Goal: Task Accomplishment & Management: Complete application form

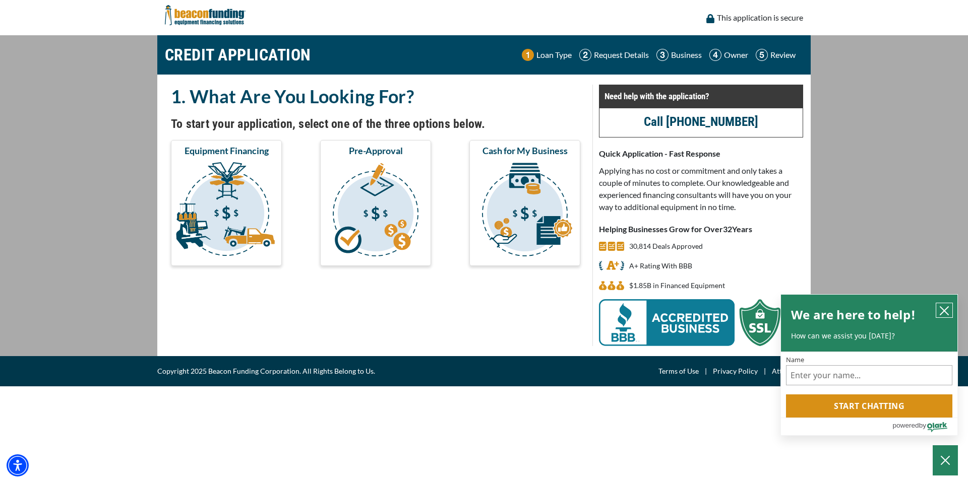
click at [944, 309] on icon "close chatbox" at bounding box center [944, 311] width 8 height 8
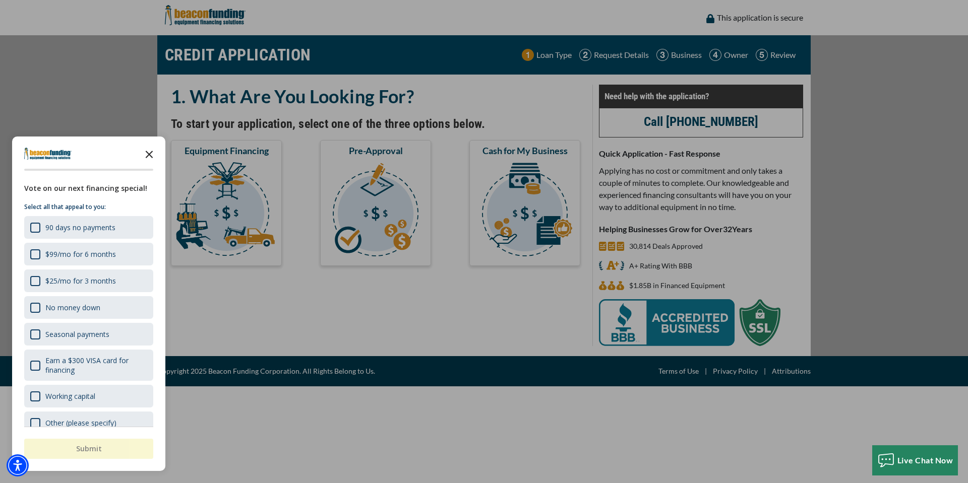
click at [147, 153] on polygon "Close the survey" at bounding box center [150, 155] width 8 height 8
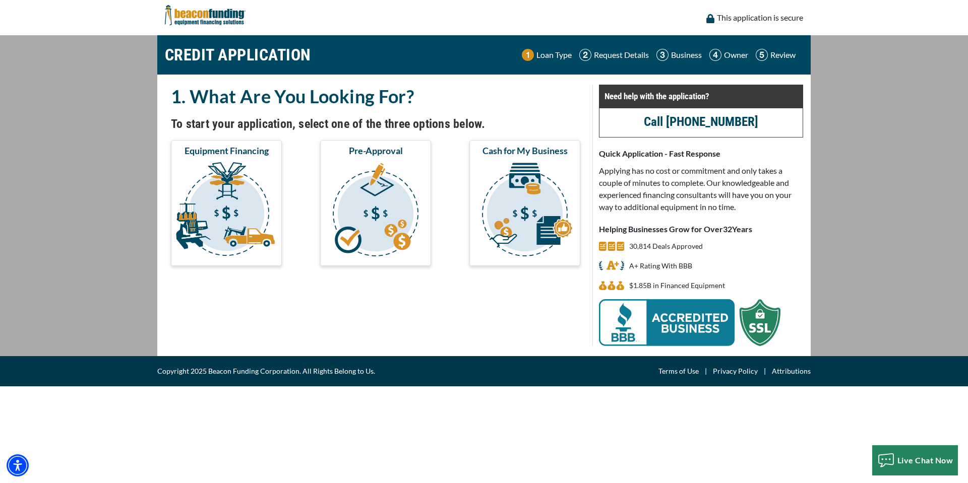
click at [303, 332] on div "1. What Are You Looking For? To start your application, select one of the three…" at bounding box center [375, 216] width 433 height 262
click at [224, 206] on img "submit" at bounding box center [226, 211] width 107 height 101
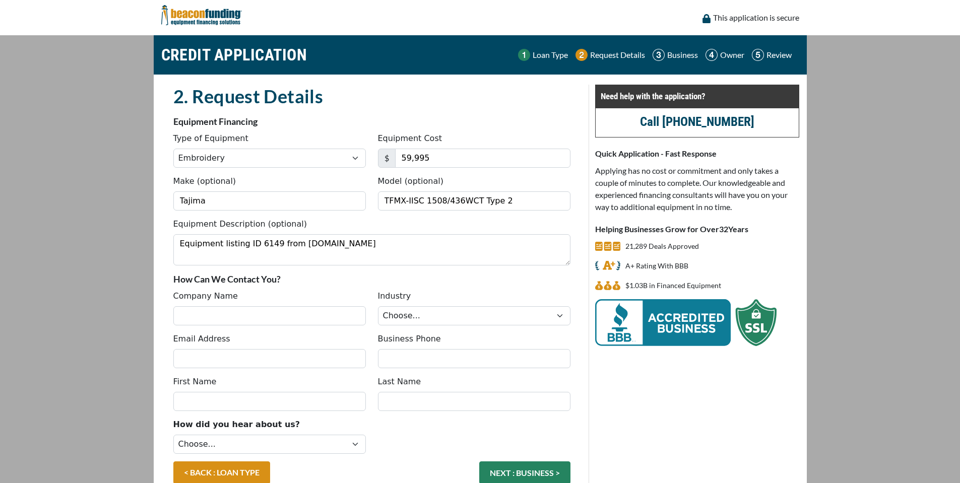
select select "1"
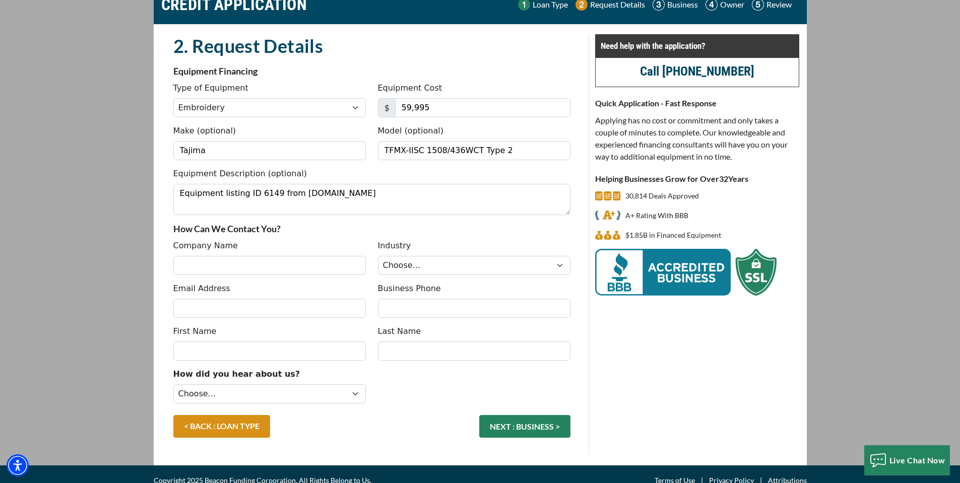
scroll to position [63, 0]
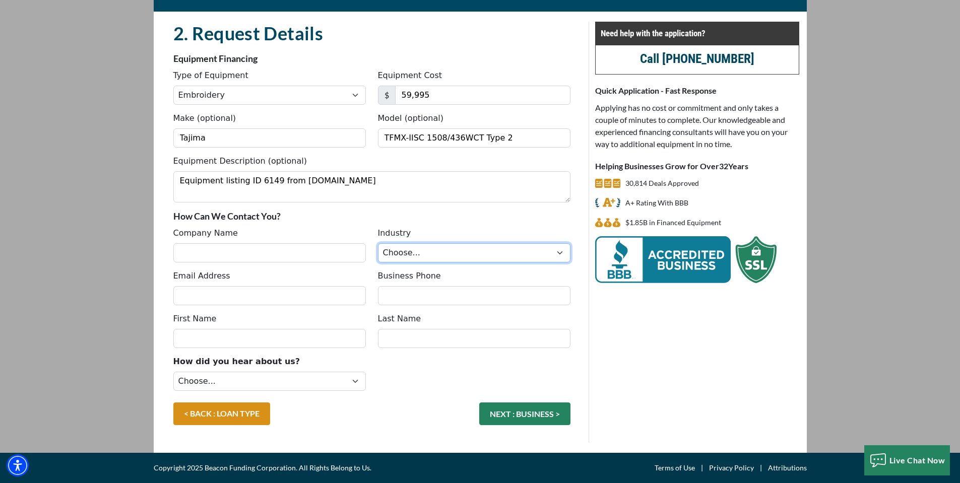
click at [481, 253] on select "Choose... Towing Landscape/Hardscape Decorated Apparel Septic Light Constructio…" at bounding box center [474, 252] width 193 height 19
select select "3"
click at [378, 243] on select "Choose... Towing Landscape/Hardscape Decorated Apparel Septic Light Constructio…" at bounding box center [474, 252] width 193 height 19
click at [260, 254] on input "Company Name" at bounding box center [269, 252] width 193 height 19
type input "San Diego Premier Screen Print"
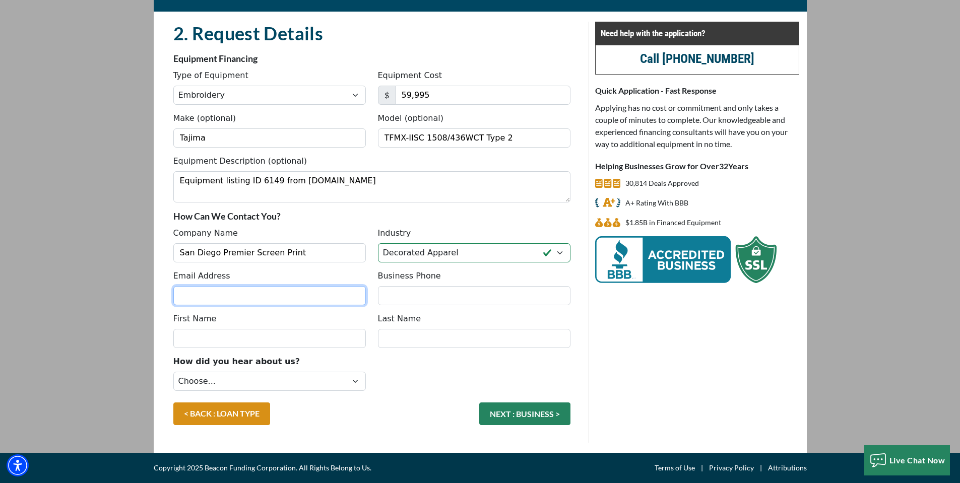
type input "[EMAIL_ADDRESS][DOMAIN_NAME]"
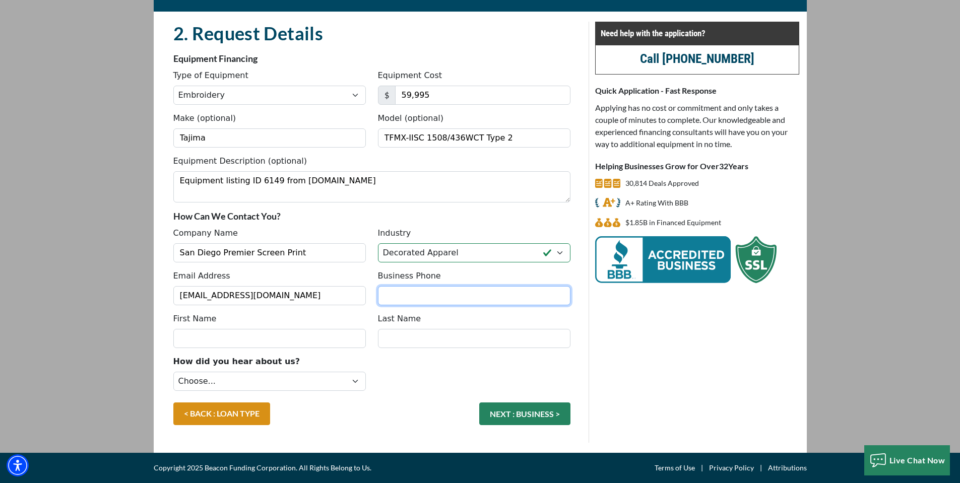
type input "6196326999"
type input "[PERSON_NAME]"
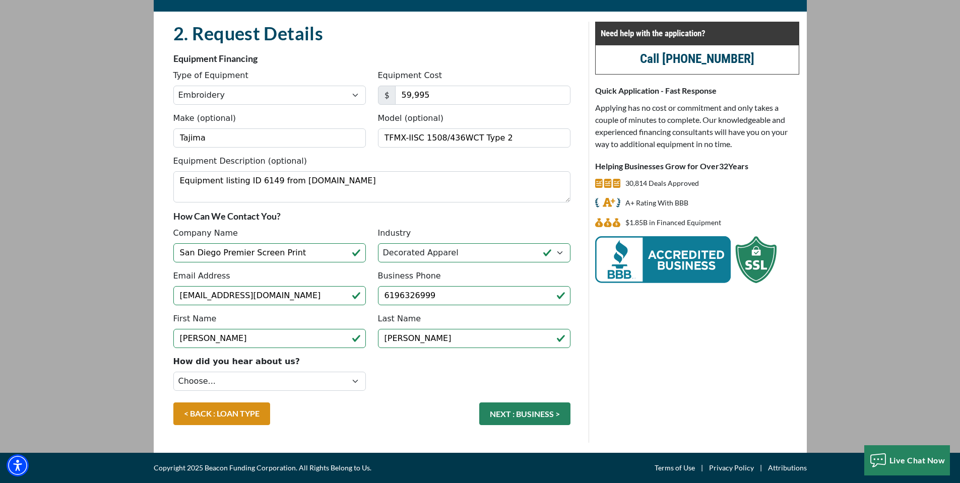
type input "[PHONE_NUMBER]"
click at [650, 369] on div "Need help with the application? Call (847) 897-2499 Quick Application - Fast Re…" at bounding box center [697, 232] width 217 height 421
click at [317, 378] on select "Choose... Internet Search Vendor Referral Word of Mouth Client Referral Email E…" at bounding box center [269, 381] width 193 height 19
select select "13"
click at [173, 372] on select "Choose... Internet Search Vendor Referral Word of Mouth Client Referral Email E…" at bounding box center [269, 381] width 193 height 19
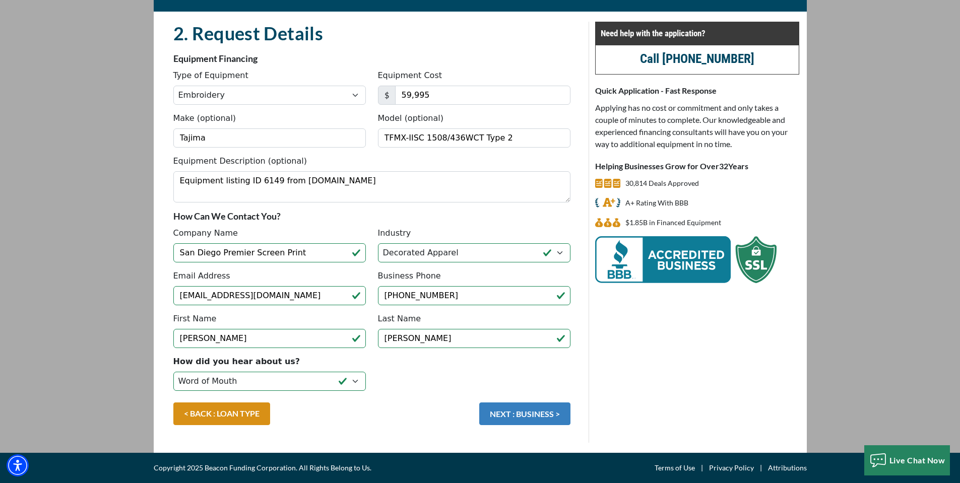
click at [513, 411] on button "NEXT : BUSINESS >" at bounding box center [524, 414] width 91 height 23
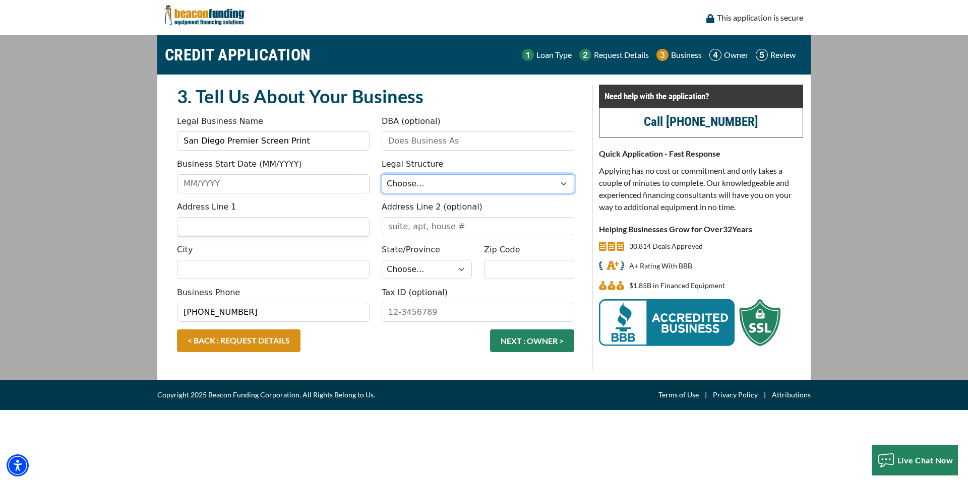
click at [423, 185] on select "Choose... Corporation LLC LLP Municipality Non-Profit Partnership Proprietorship" at bounding box center [478, 183] width 193 height 19
select select "4"
click at [382, 174] on select "Choose... Corporation LLC LLP Municipality Non-Profit Partnership Proprietorship" at bounding box center [478, 183] width 193 height 19
click at [285, 231] on input "Address Line 1" at bounding box center [273, 226] width 193 height 19
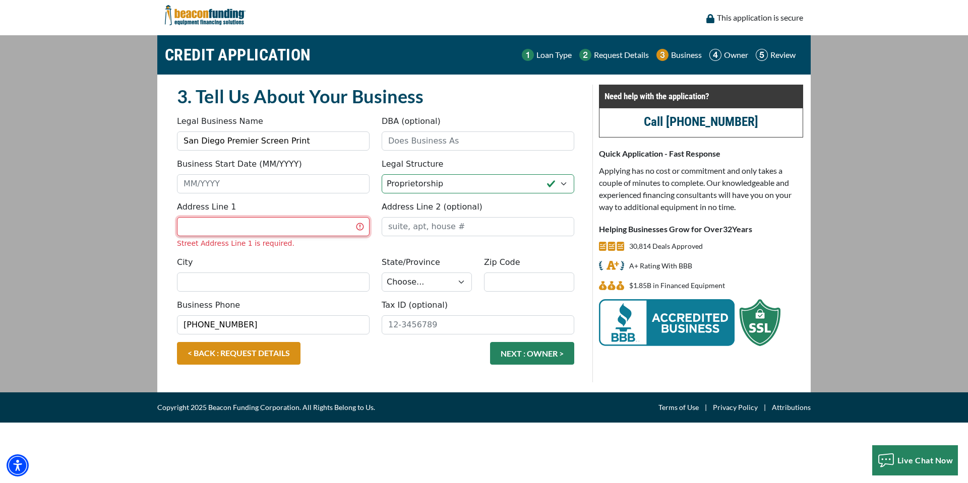
click at [282, 231] on input "Address Line 1" at bounding box center [273, 226] width 193 height 19
type input "1302 Valencia Loop"
type input "Chula Vista"
select select "6"
type input "91910"
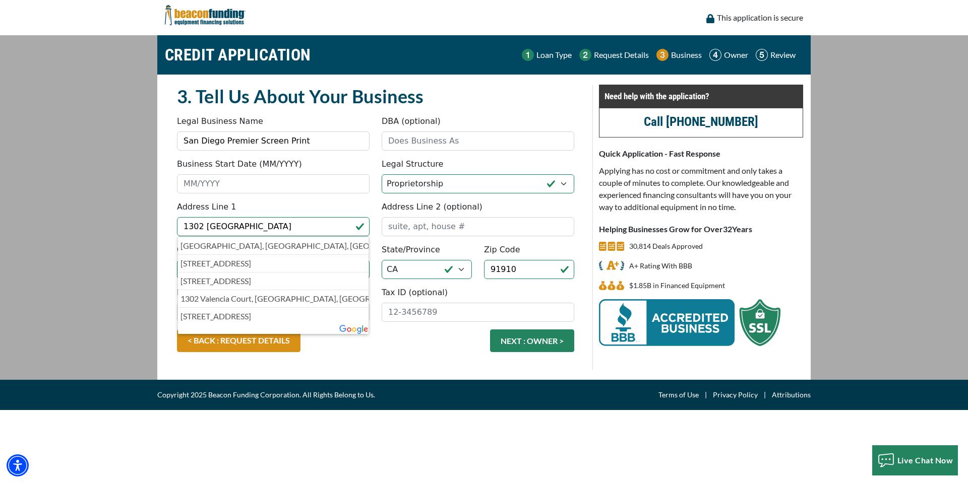
click at [404, 354] on div "< BACK : REQUEST DETAILS NEXT : OWNER >" at bounding box center [375, 346] width 409 height 33
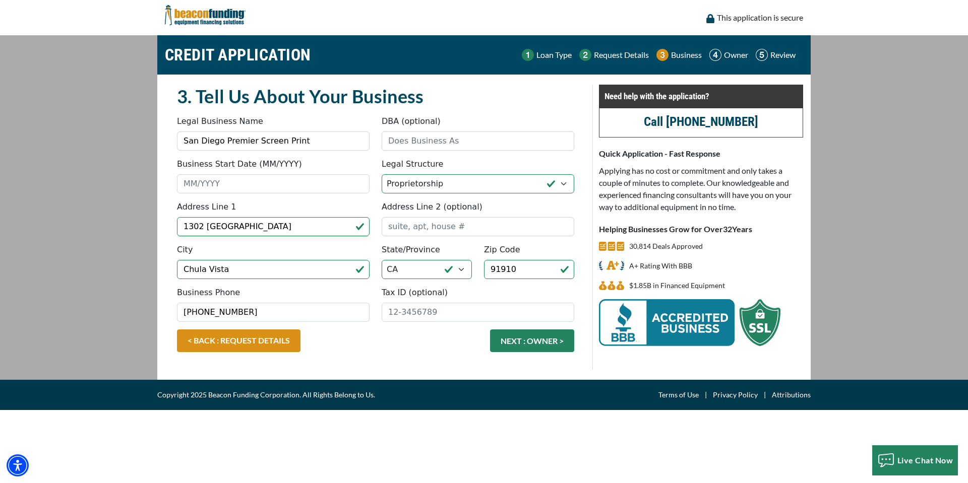
click at [399, 350] on div "< BACK : REQUEST DETAILS NEXT : OWNER >" at bounding box center [375, 346] width 409 height 33
click at [236, 184] on input "Business Start Date (MM/YYYY)" at bounding box center [273, 183] width 193 height 19
click at [218, 186] on input "Business Start Date (MM/YYYY)" at bounding box center [273, 183] width 193 height 19
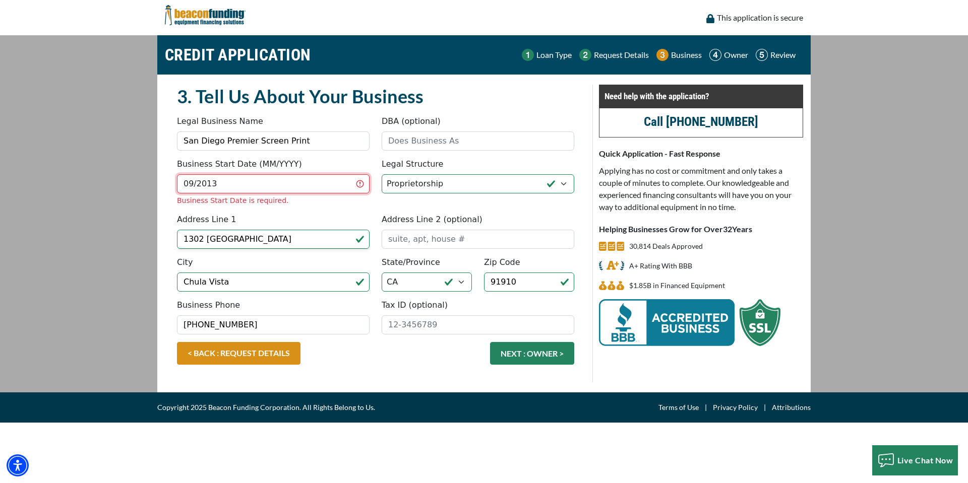
type input "09/2013"
click at [145, 227] on main "CREDIT APPLICATION Loan Type Request Details Business Owner Review" at bounding box center [484, 213] width 968 height 357
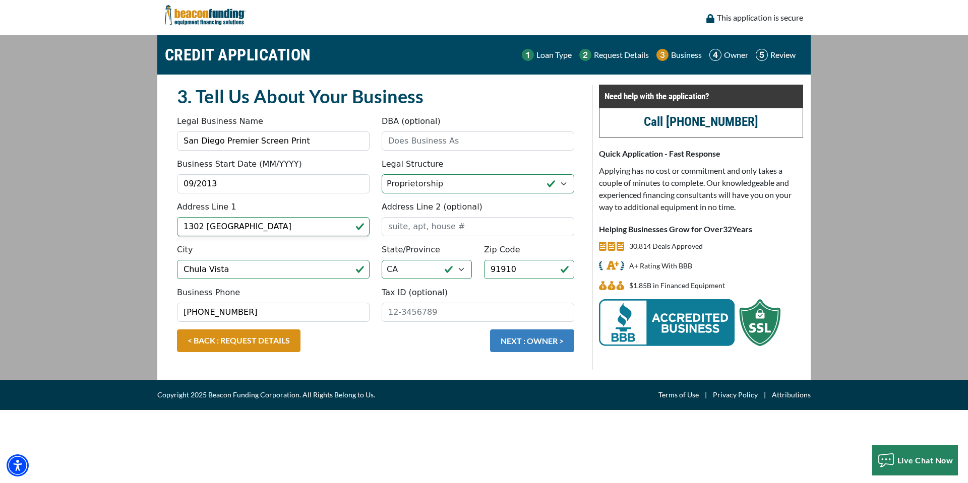
click at [513, 341] on button "NEXT : OWNER >" at bounding box center [532, 341] width 84 height 23
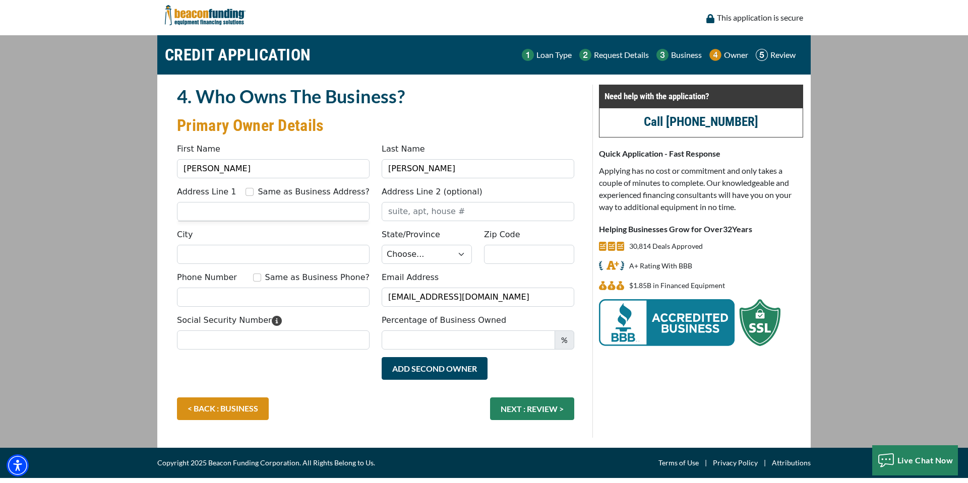
click at [274, 206] on input "Address Line 1" at bounding box center [273, 211] width 193 height 19
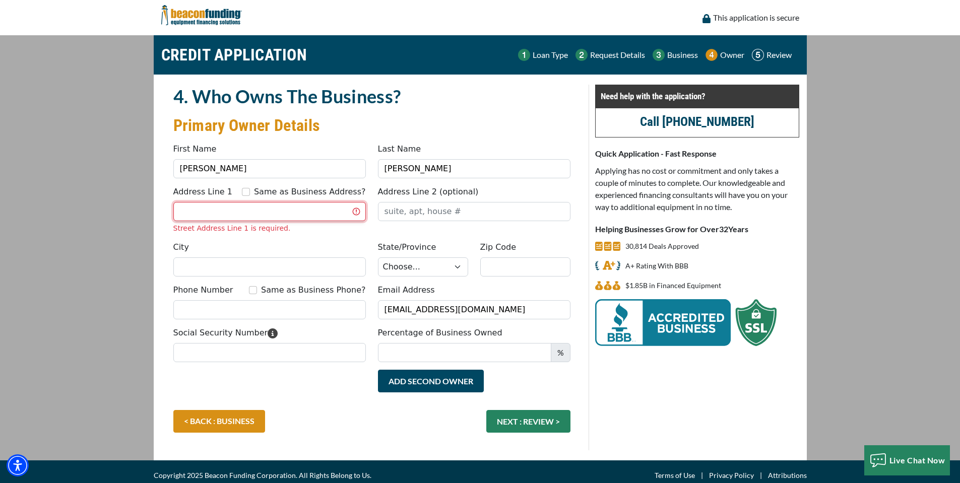
click at [274, 206] on input "Address Line 1" at bounding box center [269, 211] width 193 height 19
type input "3617 Bancroft Dr."
type input "Suite B"
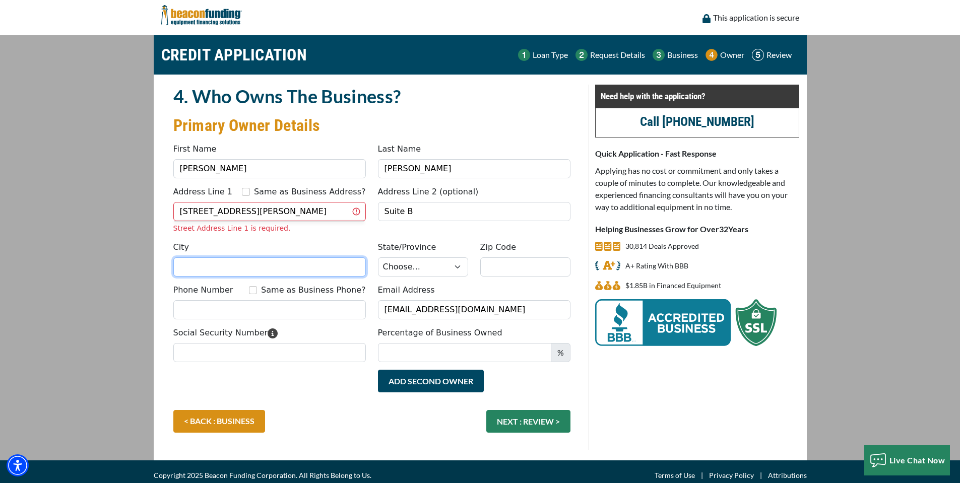
type input "Spring Valley"
select select "6"
type input "91977"
type input "6196326999"
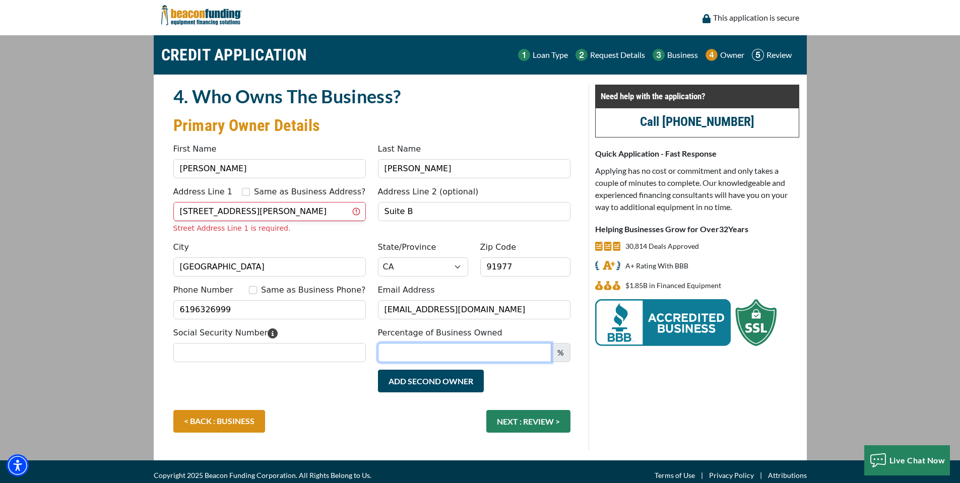
type input "San"
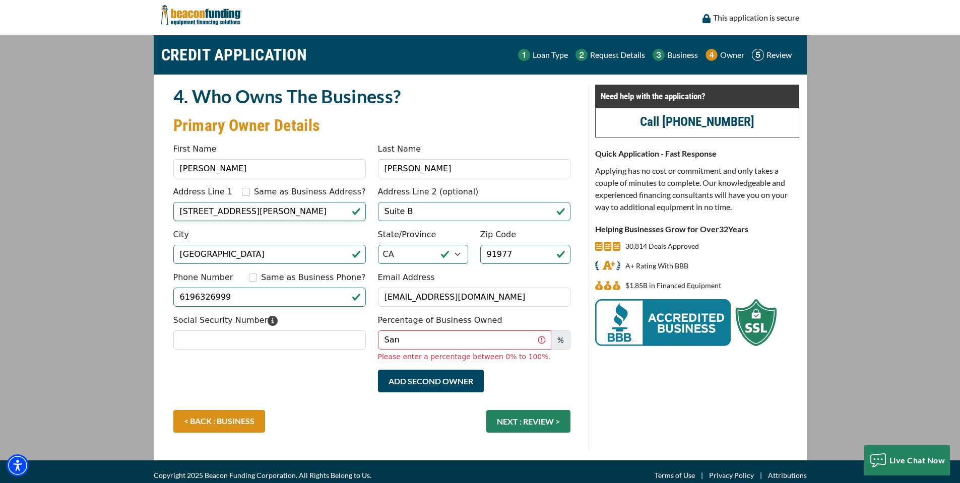
type input "(619) 632-6999"
click at [109, 284] on main "CREDIT APPLICATION Loan Type Request Details Business Owner Review" at bounding box center [480, 247] width 960 height 425
click at [427, 339] on input "San" at bounding box center [464, 340] width 173 height 19
click at [426, 339] on input "San" at bounding box center [464, 340] width 173 height 19
type input "100"
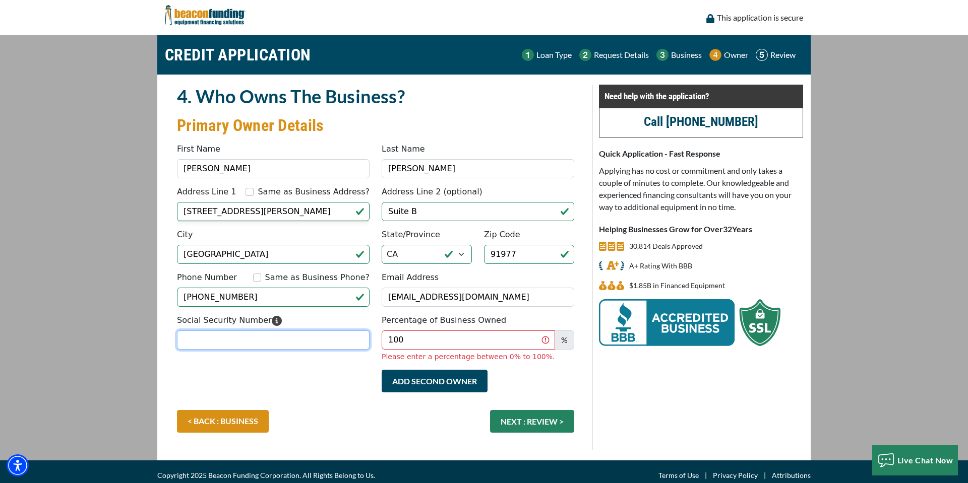
click at [290, 346] on input "Social Security Number" at bounding box center [273, 340] width 193 height 19
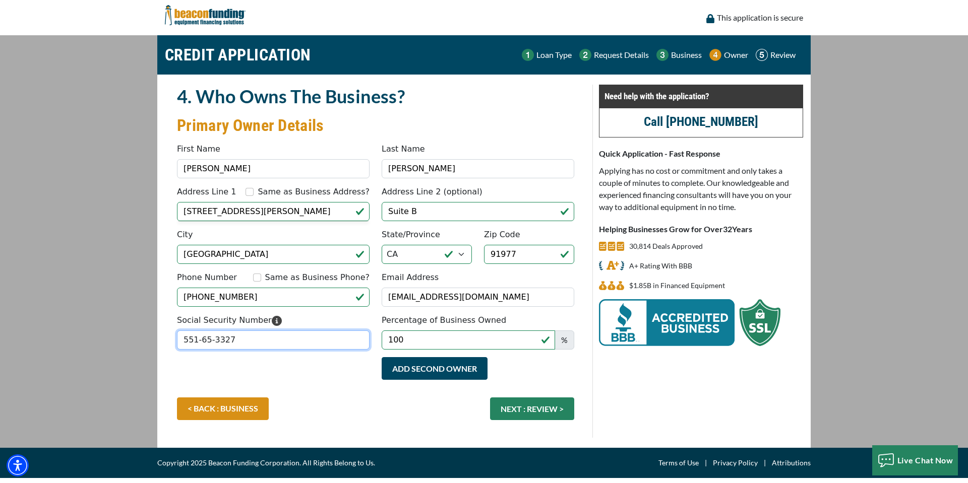
type input "551-65-3327"
click at [325, 416] on div "< BACK : BUSINESS NEXT : REVIEW >" at bounding box center [375, 414] width 409 height 33
click at [528, 411] on button "NEXT : REVIEW >" at bounding box center [532, 409] width 84 height 23
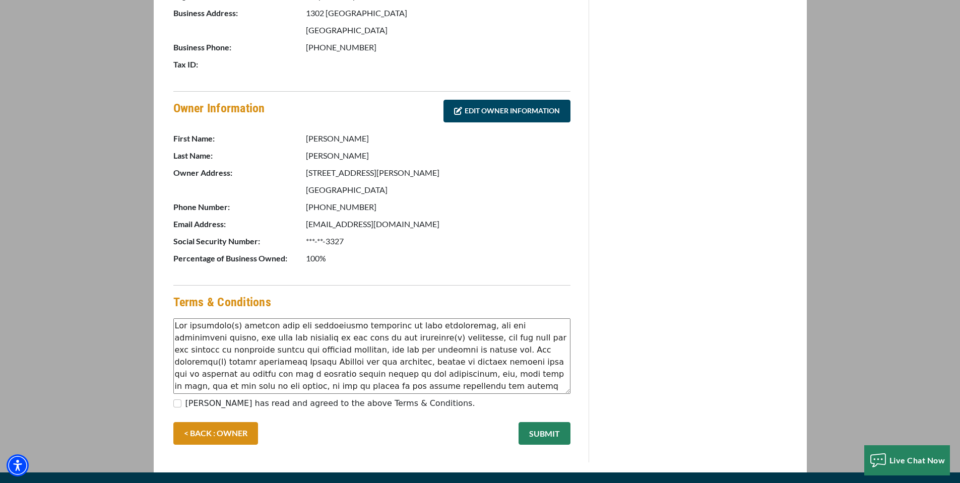
scroll to position [422, 0]
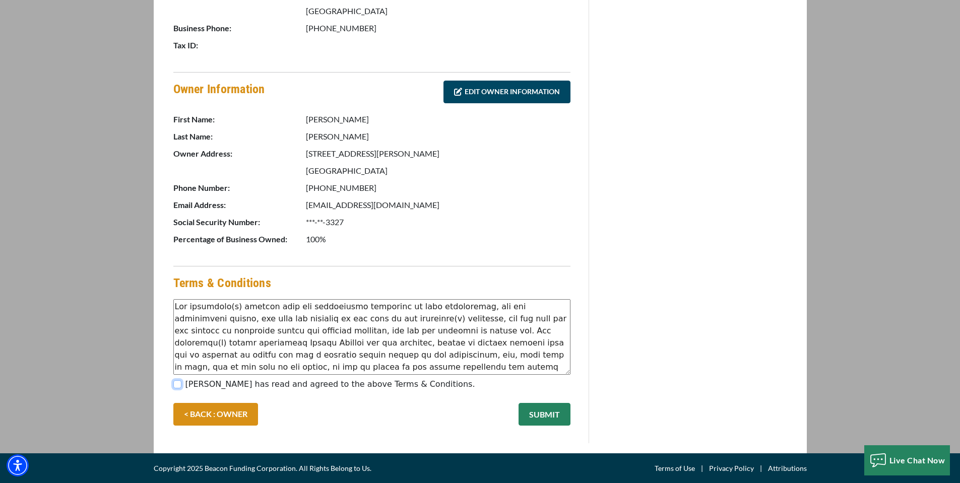
click at [178, 384] on input "[PERSON_NAME] has read and agreed to the above Terms & Conditions." at bounding box center [177, 385] width 8 height 8
checkbox input "true"
click at [544, 416] on button "SUBMIT" at bounding box center [545, 414] width 52 height 23
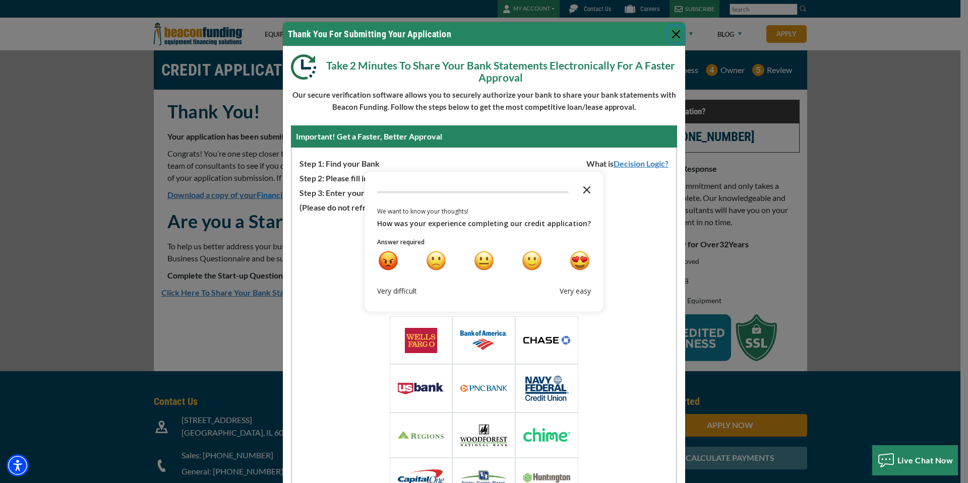
click at [582, 187] on icon "Close the survey" at bounding box center [587, 189] width 20 height 20
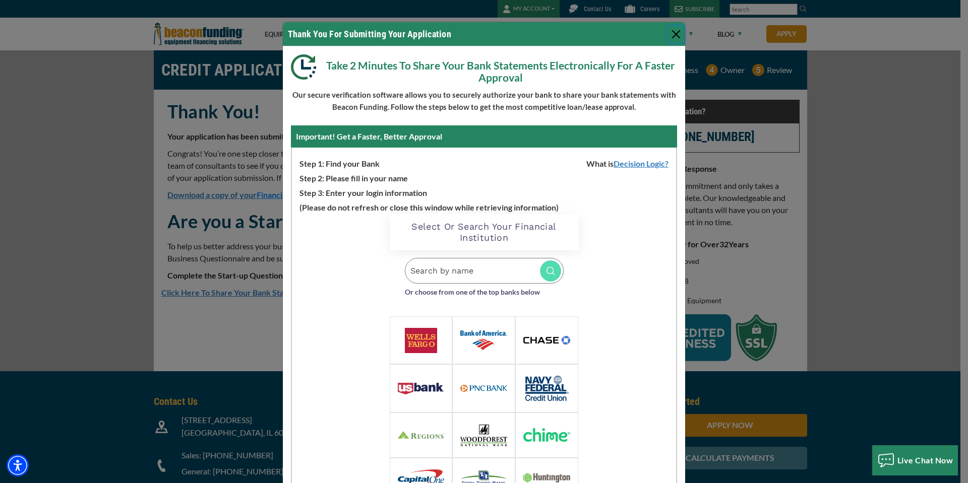
scroll to position [64, 0]
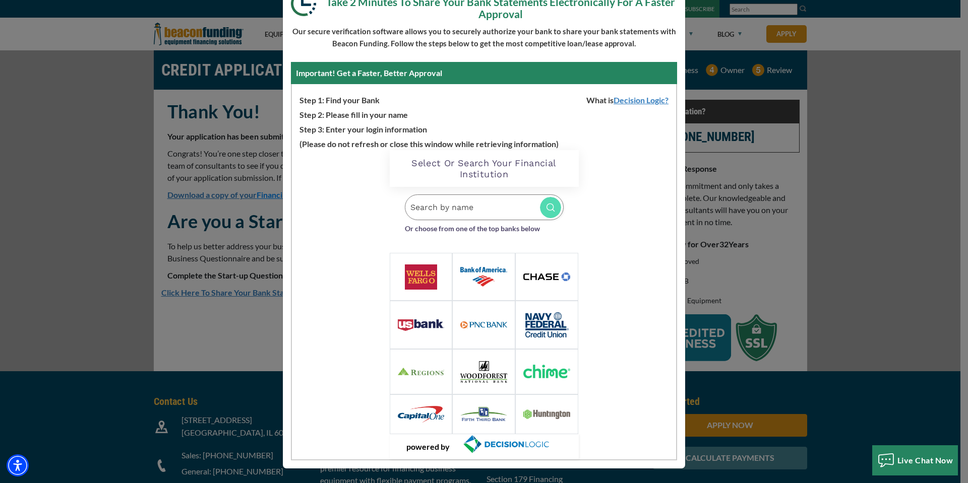
click at [560, 273] on img at bounding box center [546, 277] width 47 height 8
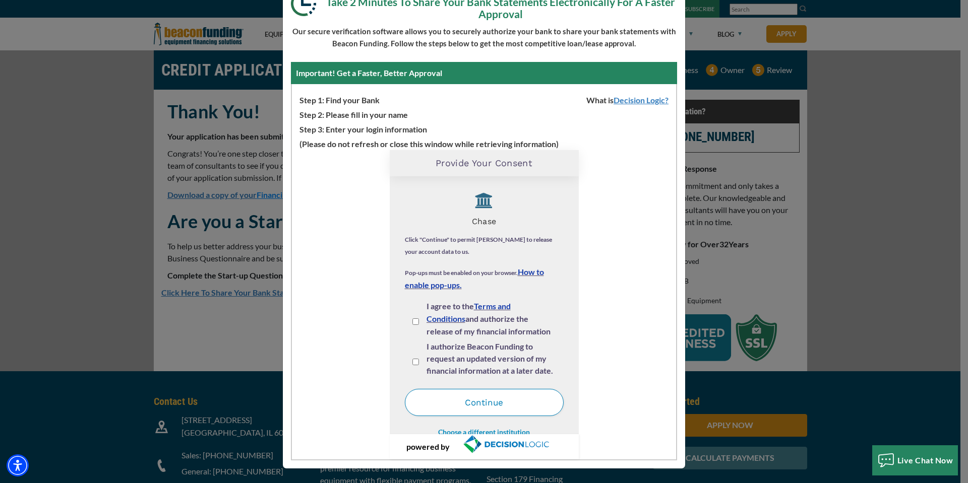
click at [412, 322] on input "I agree to the Terms and Conditions and authorize the release of my financial i…" at bounding box center [415, 322] width 7 height 7
checkbox input "true"
click at [412, 362] on input "I authorize Beacon Funding to request an updated version of my financial inform…" at bounding box center [415, 362] width 7 height 7
checkbox input "true"
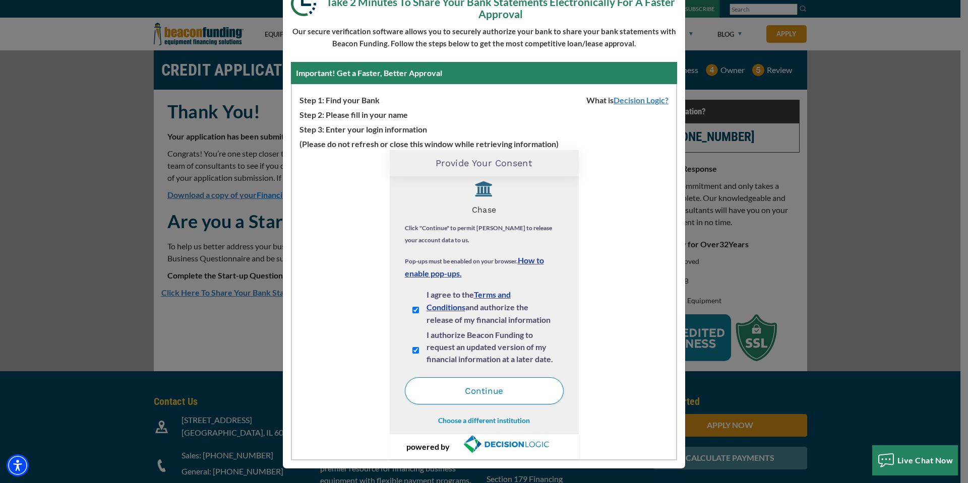
click at [511, 384] on button "Continue" at bounding box center [484, 391] width 159 height 27
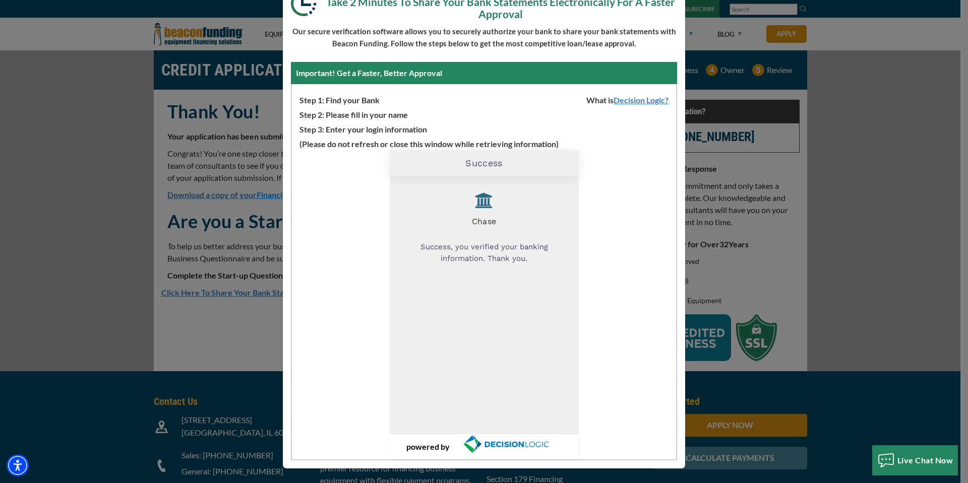
scroll to position [0, 0]
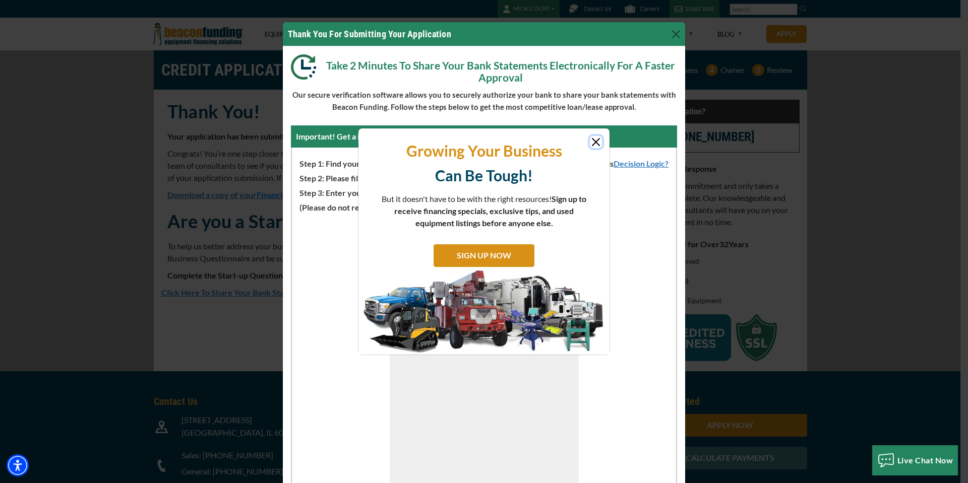
drag, startPoint x: 597, startPoint y: 143, endPoint x: 599, endPoint y: 150, distance: 6.7
click at [597, 143] on button "Close" at bounding box center [596, 142] width 12 height 12
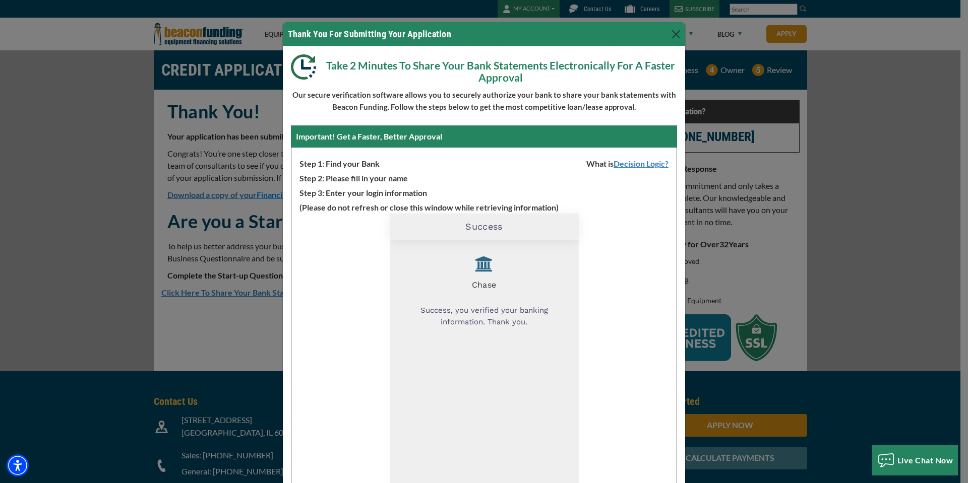
scroll to position [64, 0]
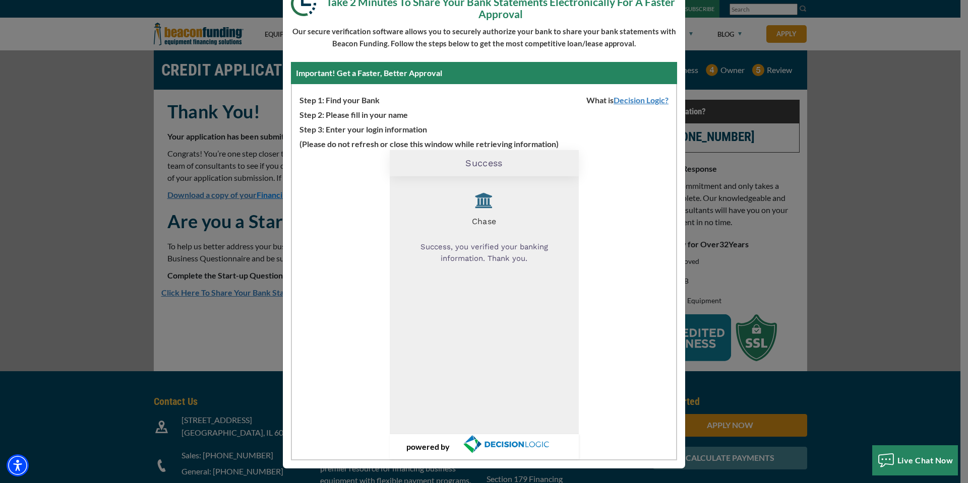
click at [534, 246] on div "Success, you verified your banking information. Thank you." at bounding box center [484, 253] width 159 height 38
click at [478, 278] on div "Chase Success, you verified your banking information. Thank you." at bounding box center [484, 305] width 159 height 243
click at [464, 327] on div "Chase Success, you verified your banking information. Thank you." at bounding box center [484, 305] width 159 height 243
drag, startPoint x: 473, startPoint y: 252, endPoint x: 474, endPoint y: 244, distance: 7.6
click at [473, 246] on div "Success, you verified your banking information. Thank you." at bounding box center [484, 253] width 159 height 38
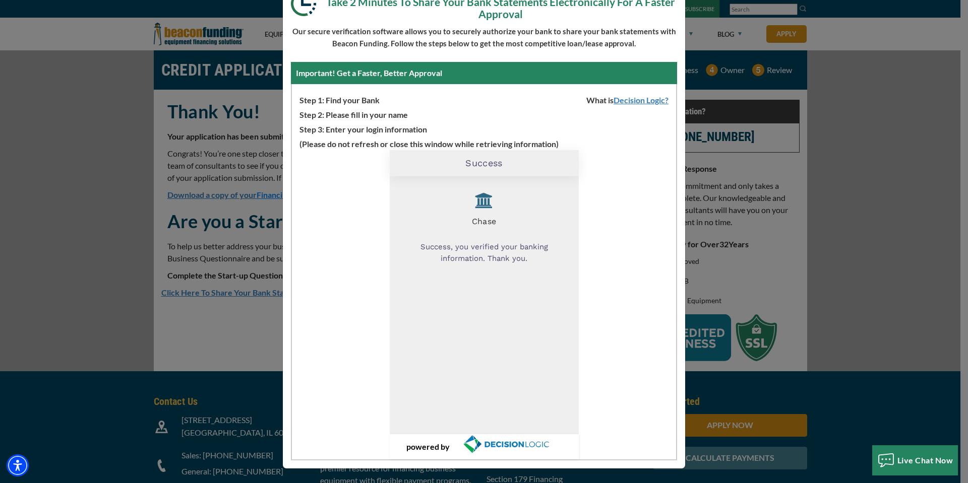
click at [485, 259] on div "Success, you verified your banking information. Thank you." at bounding box center [484, 253] width 159 height 38
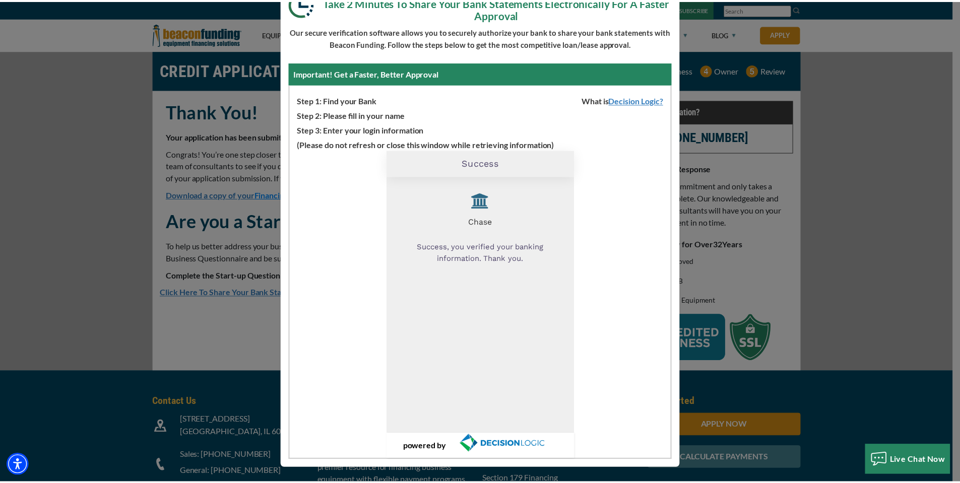
scroll to position [0, 0]
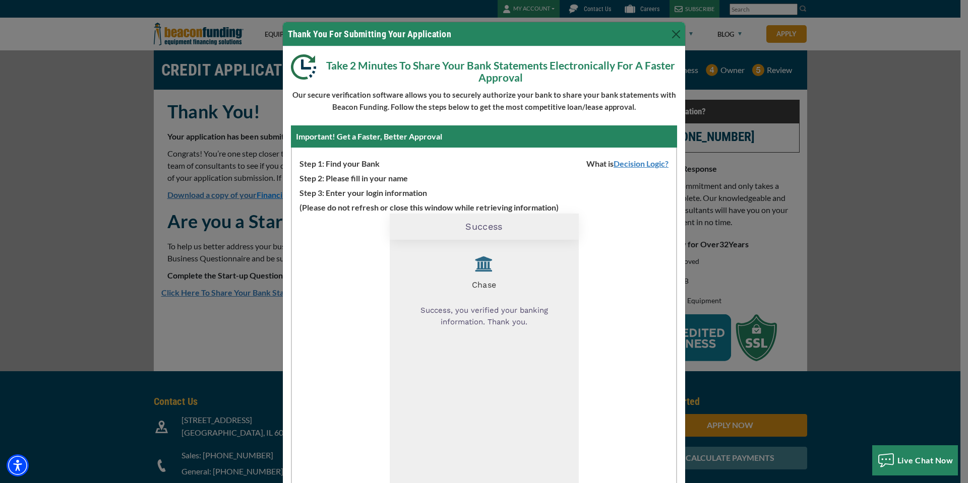
click at [880, 171] on div "Thank You For Submitting Your Application Take 2 Minutes To Share Your Bank Sta…" at bounding box center [484, 241] width 968 height 483
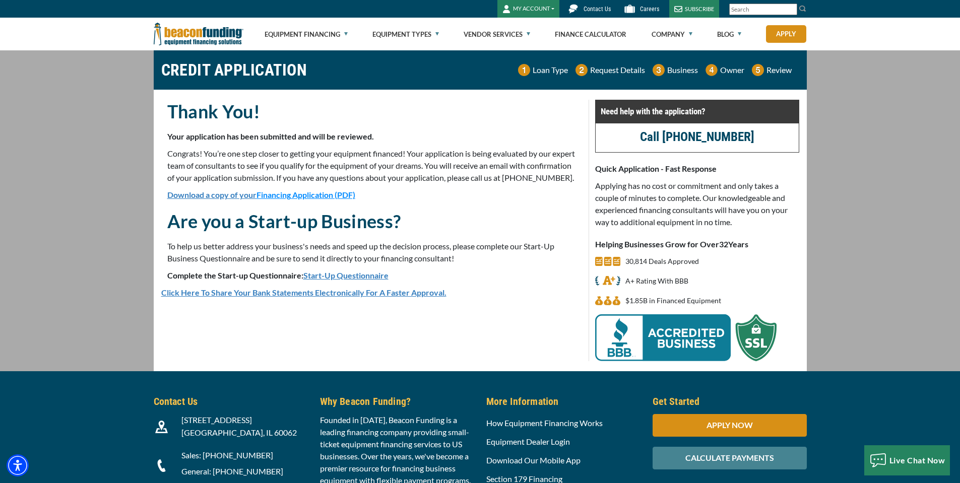
click at [462, 218] on div "Thank You! Your application has been submitted and will be reviewed. Congrats! …" at bounding box center [371, 193] width 421 height 187
click at [532, 13] on button "MY ACCOUNT" at bounding box center [528, 9] width 62 height 18
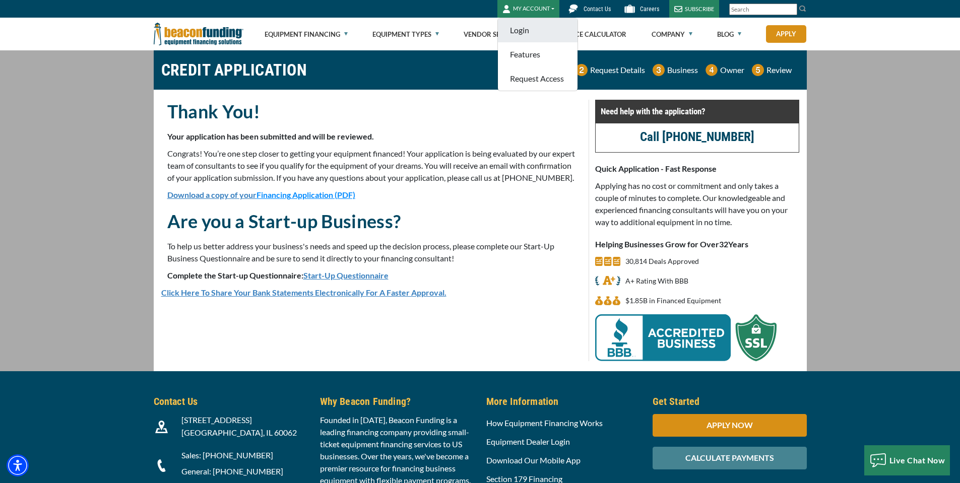
click at [525, 32] on link "Login" at bounding box center [538, 30] width 80 height 24
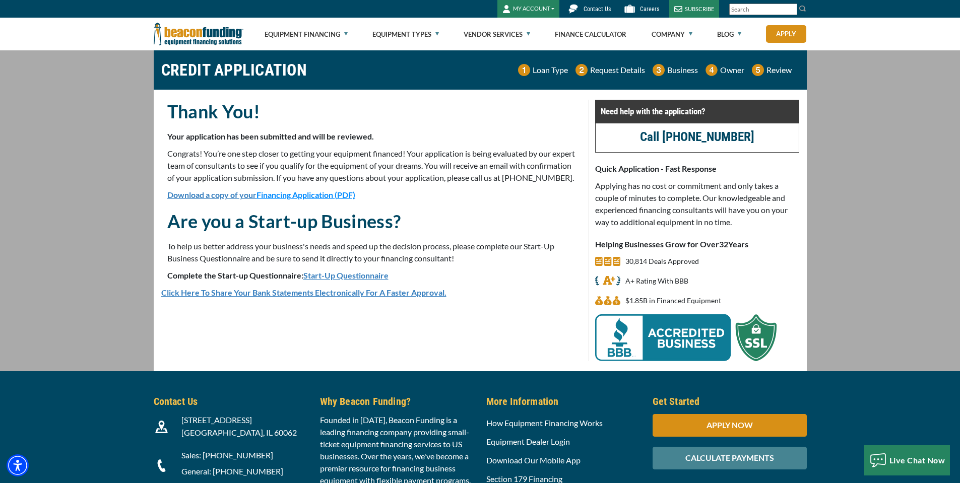
click at [885, 198] on main "CREDIT APPLICATION Loan Type Request Details Business Owner Review" at bounding box center [480, 210] width 960 height 321
click at [543, 7] on button "MY ACCOUNT" at bounding box center [528, 9] width 62 height 18
click at [551, 76] on link "Request Access" at bounding box center [538, 79] width 80 height 24
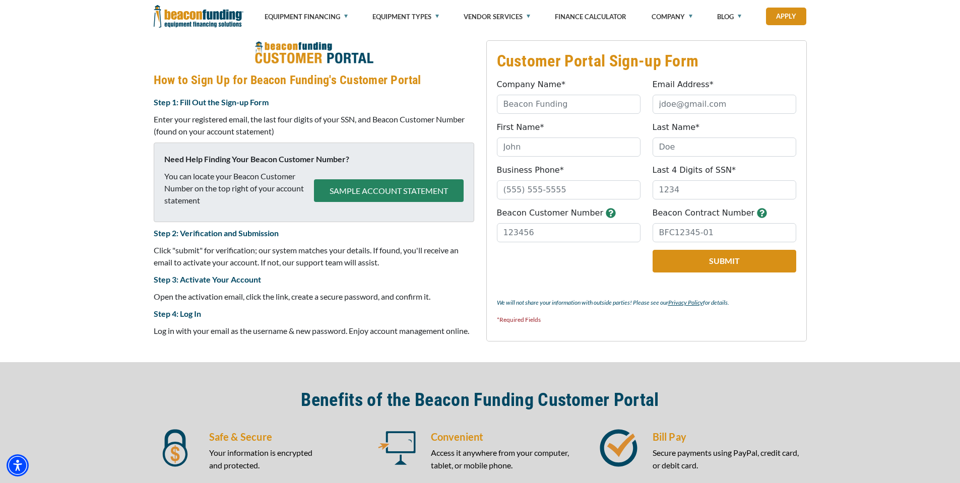
click at [884, 195] on div "Customer Portal Sign-up Form Company Name* Please provide a valid company name.…" at bounding box center [480, 191] width 960 height 342
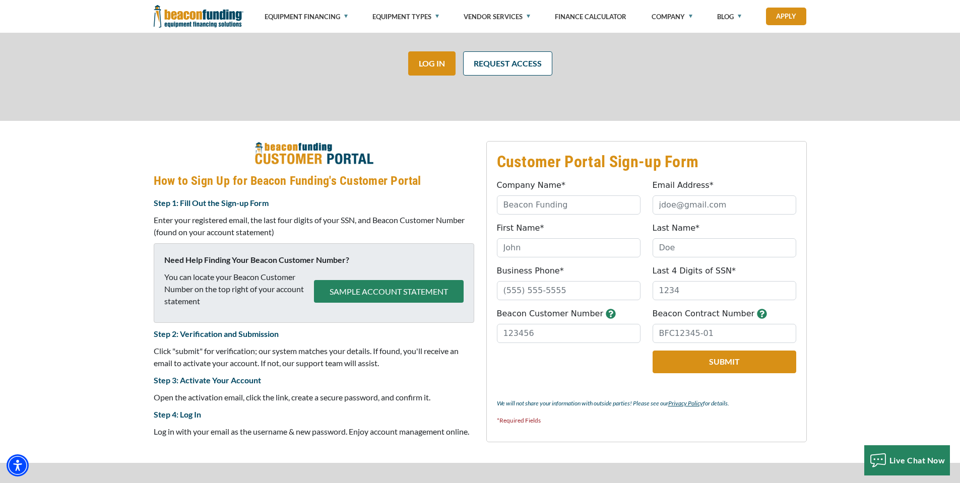
scroll to position [351, 0]
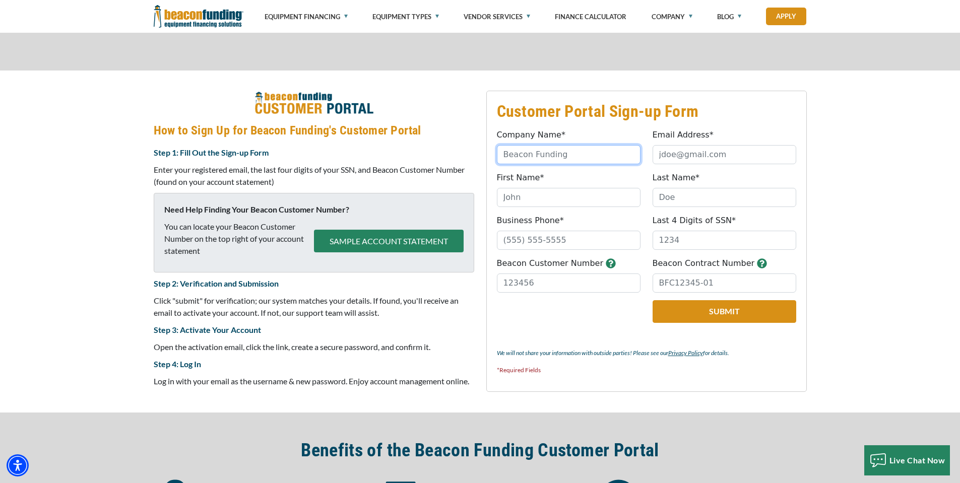
click at [571, 155] on input "Company Name*" at bounding box center [569, 154] width 144 height 19
type input "San Diego Premier Screen Print"
type input "info@sdpremiergraphics.com"
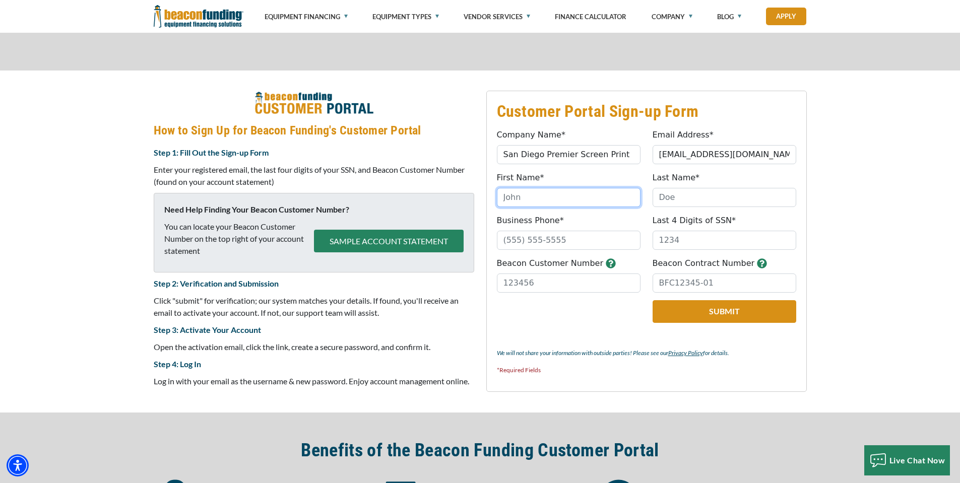
type input "Edward"
type input "Gonzalez"
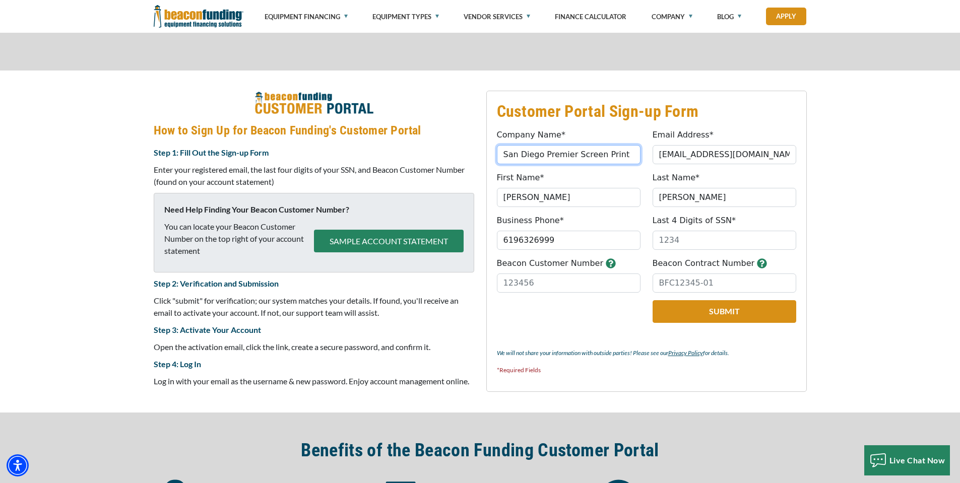
type input "(619) 632-6999"
click at [689, 246] on input "Last 4 Digits of SSN*" at bounding box center [725, 240] width 144 height 19
type input "3327"
click at [870, 268] on div "Customer Portal Sign-up Form Company Name* San Diego Premier Screen Print Pleas…" at bounding box center [480, 242] width 960 height 342
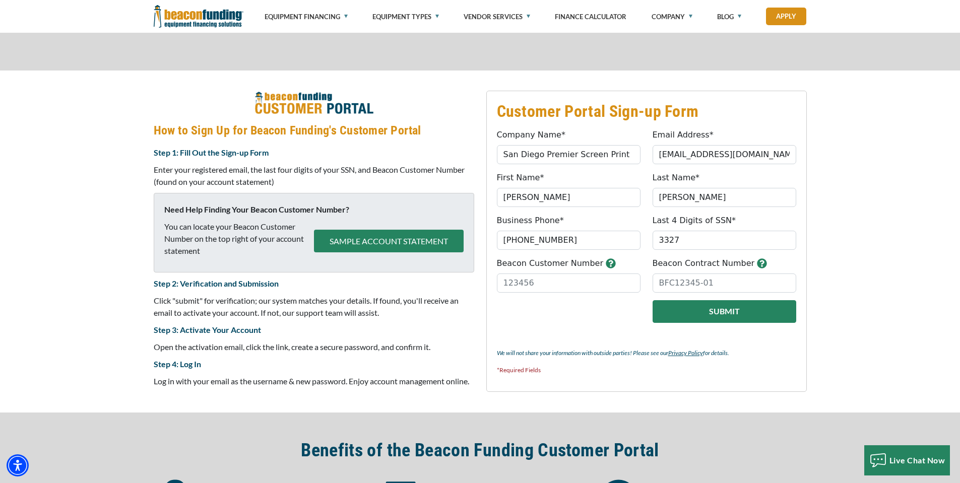
click at [703, 310] on button "Submit" at bounding box center [725, 311] width 144 height 23
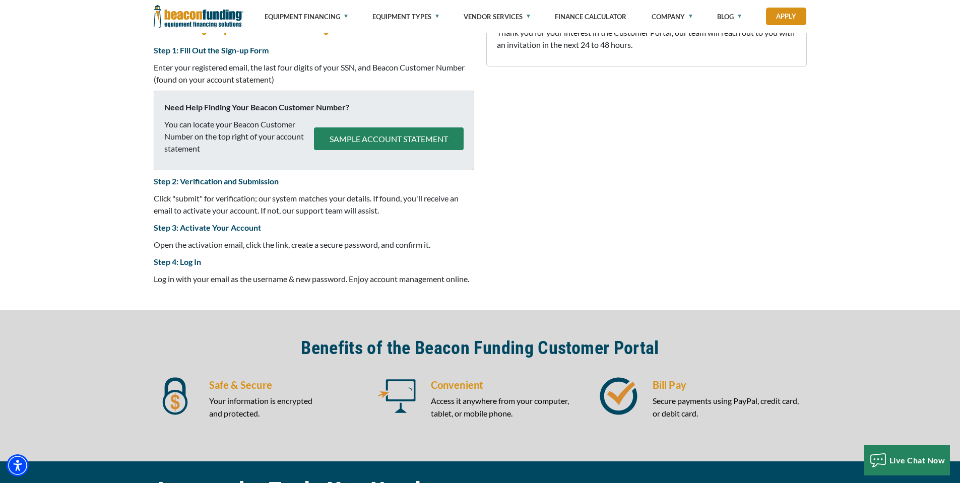
scroll to position [655, 0]
